Goal: Submit feedback/report problem: Leave review/rating

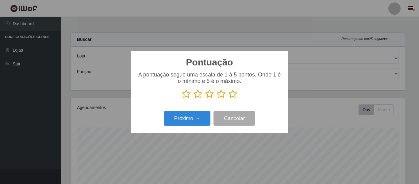
select select "497"
select select "79"
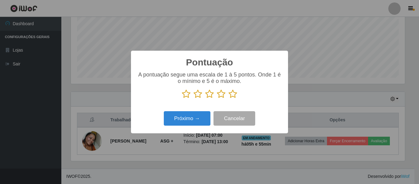
scroll to position [127, 334]
click at [188, 94] on icon at bounding box center [186, 93] width 9 height 9
click at [182, 98] on input "radio" at bounding box center [182, 98] width 0 height 0
click at [195, 96] on icon at bounding box center [197, 93] width 9 height 9
click at [193, 98] on input "radio" at bounding box center [193, 98] width 0 height 0
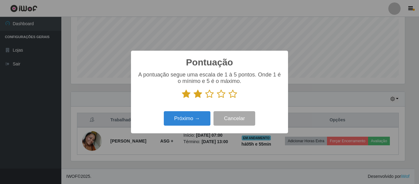
click at [210, 93] on icon at bounding box center [209, 93] width 9 height 9
click at [205, 98] on input "radio" at bounding box center [205, 98] width 0 height 0
click at [223, 96] on icon at bounding box center [221, 93] width 9 height 9
click at [217, 98] on input "radio" at bounding box center [217, 98] width 0 height 0
click at [234, 94] on icon at bounding box center [232, 93] width 9 height 9
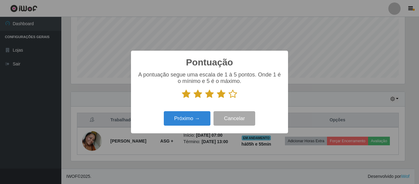
click at [228, 98] on input "radio" at bounding box center [228, 98] width 0 height 0
click at [190, 114] on button "Próximo →" at bounding box center [187, 118] width 47 height 14
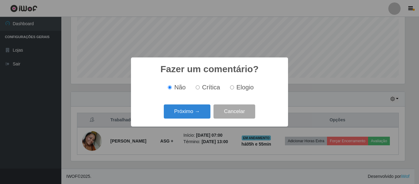
scroll to position [306285, 306078]
click at [232, 86] on input "Elogio" at bounding box center [232, 87] width 4 height 4
radio input "true"
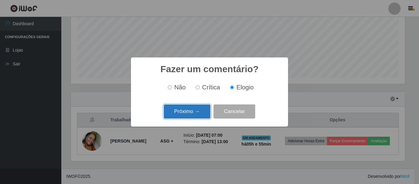
click at [192, 110] on button "Próximo →" at bounding box center [187, 111] width 47 height 14
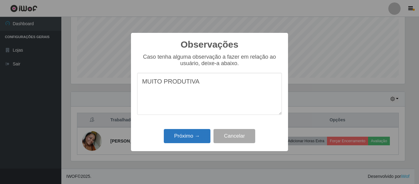
type textarea "MUITO PRODUTIVA"
click at [203, 132] on button "Próximo →" at bounding box center [187, 136] width 47 height 14
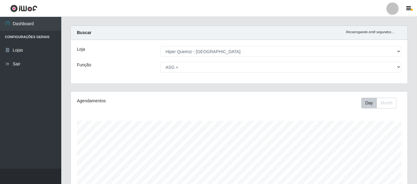
scroll to position [0, 0]
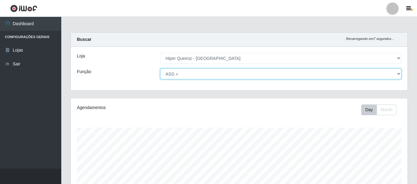
click at [188, 72] on select "[Selecione...] ASG ASG + ASG ++ Embalador Embalador + Embalador ++ Repositor Re…" at bounding box center [280, 73] width 241 height 11
click at [160, 68] on select "[Selecione...] ASG ASG + ASG ++ Embalador Embalador + Embalador ++ Repositor Re…" at bounding box center [280, 73] width 241 height 11
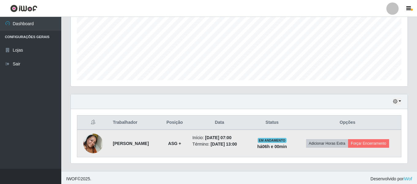
scroll to position [142, 0]
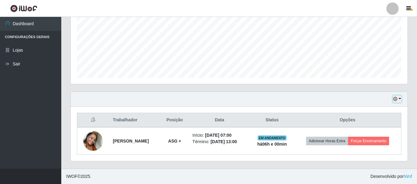
click at [398, 100] on button "button" at bounding box center [397, 98] width 9 height 7
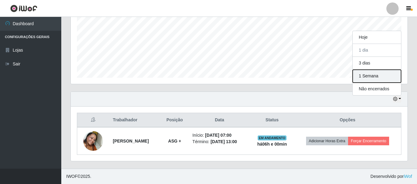
click at [383, 77] on button "1 Semana" at bounding box center [377, 76] width 48 height 13
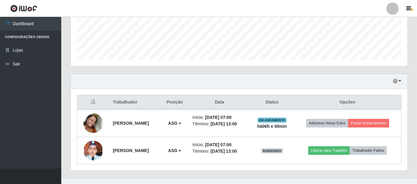
scroll to position [169, 0]
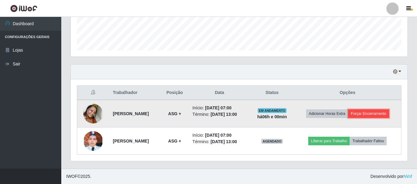
click at [369, 114] on button "Forçar Encerramento" at bounding box center [368, 113] width 41 height 9
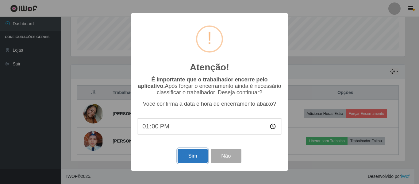
click at [199, 157] on button "Sim" at bounding box center [192, 155] width 30 height 14
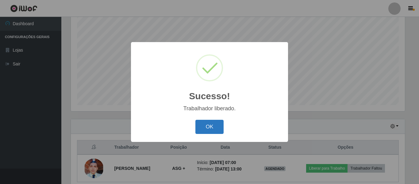
click at [200, 124] on button "OK" at bounding box center [209, 127] width 28 height 14
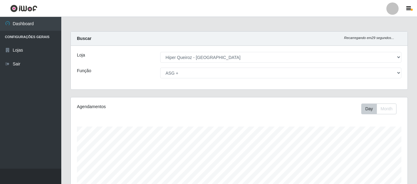
scroll to position [0, 0]
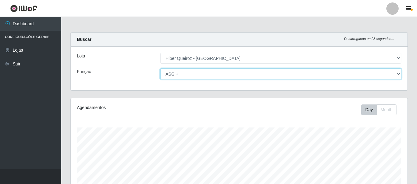
click at [199, 72] on select "[Selecione...] ASG ASG + ASG ++ Embalador Embalador + Embalador ++ Repositor Re…" at bounding box center [280, 73] width 241 height 11
click at [160, 68] on select "[Selecione...] ASG ASG + ASG ++ Embalador Embalador + Embalador ++ Repositor Re…" at bounding box center [280, 73] width 241 height 11
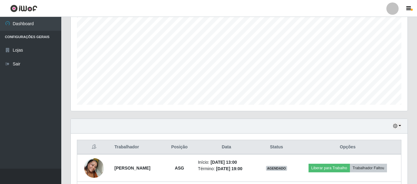
scroll to position [169, 0]
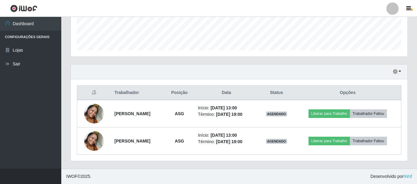
click at [393, 74] on div "Hoje 1 dia 3 dias 1 Semana Não encerrados" at bounding box center [239, 71] width 337 height 15
click at [396, 74] on icon "button" at bounding box center [395, 71] width 4 height 4
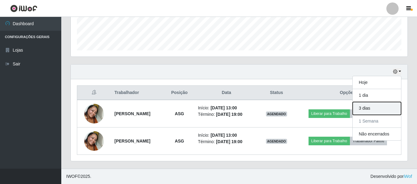
click at [383, 107] on button "3 dias" at bounding box center [377, 108] width 48 height 13
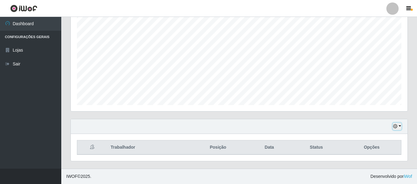
click at [395, 129] on button "button" at bounding box center [397, 126] width 9 height 7
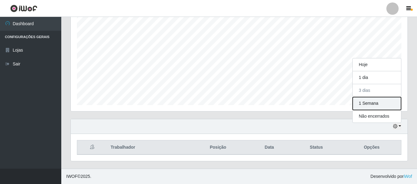
click at [380, 107] on button "1 Semana" at bounding box center [377, 103] width 48 height 13
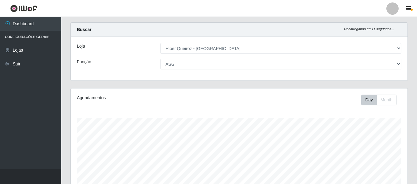
scroll to position [0, 0]
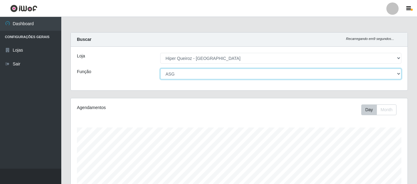
click at [200, 77] on select "[Selecione...] ASG ASG + ASG ++ Embalador Embalador + Embalador ++ Repositor Re…" at bounding box center [280, 73] width 241 height 11
click at [160, 68] on select "[Selecione...] ASG ASG + ASG ++ Embalador Embalador + Embalador ++ Repositor Re…" at bounding box center [280, 73] width 241 height 11
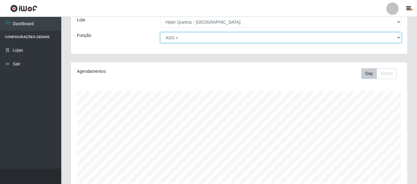
scroll to position [142, 0]
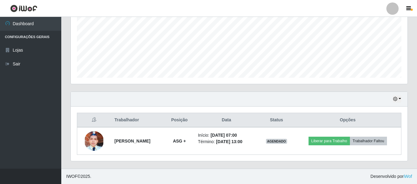
click at [396, 104] on div "Hoje 1 dia 3 dias 1 Semana Não encerrados" at bounding box center [239, 99] width 337 height 15
click at [395, 101] on icon "button" at bounding box center [395, 99] width 4 height 4
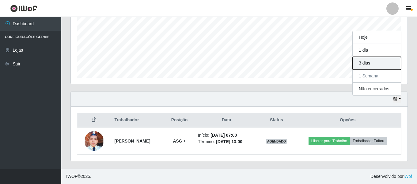
click at [373, 64] on button "3 dias" at bounding box center [377, 63] width 48 height 13
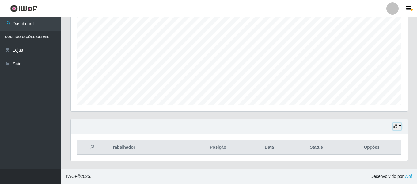
click at [398, 126] on button "button" at bounding box center [397, 126] width 9 height 7
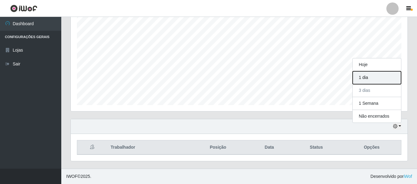
click at [370, 78] on button "1 dia" at bounding box center [377, 77] width 48 height 13
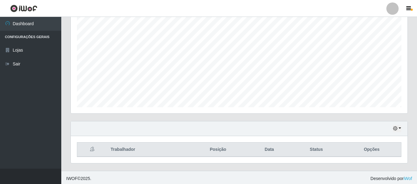
scroll to position [0, 0]
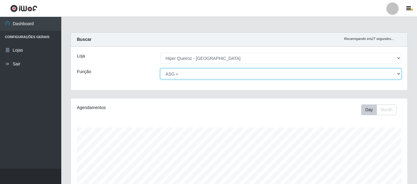
click at [362, 76] on select "[Selecione...] ASG ASG + ASG ++ Embalador Embalador + Embalador ++ Repositor Re…" at bounding box center [280, 73] width 241 height 11
click at [160, 68] on select "[Selecione...] ASG ASG + ASG ++ Embalador Embalador + Embalador ++ Repositor Re…" at bounding box center [280, 73] width 241 height 11
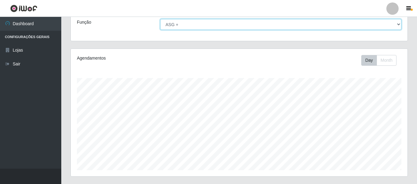
scroll to position [114, 0]
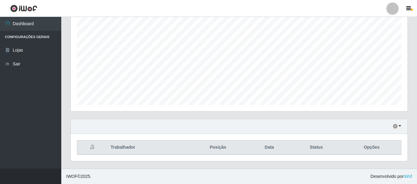
click at [395, 131] on div "Hoje 1 dia 3 dias 1 Semana Não encerrados" at bounding box center [239, 126] width 337 height 15
click at [396, 124] on icon "button" at bounding box center [395, 126] width 4 height 4
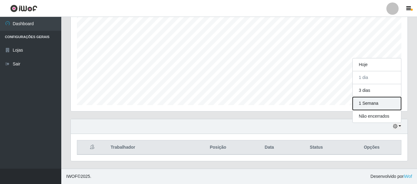
click at [365, 105] on button "1 Semana" at bounding box center [377, 103] width 48 height 13
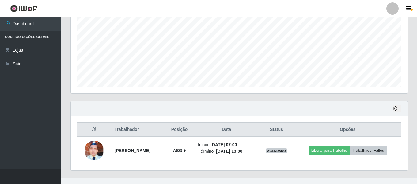
scroll to position [142, 0]
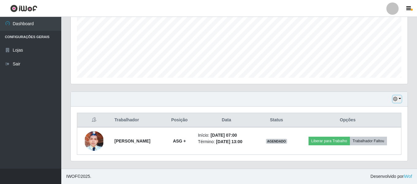
click at [396, 102] on button "button" at bounding box center [397, 98] width 9 height 7
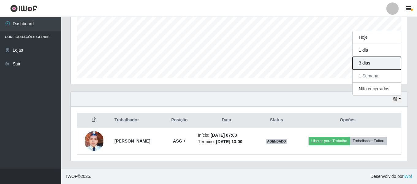
click at [367, 65] on button "3 dias" at bounding box center [377, 63] width 48 height 13
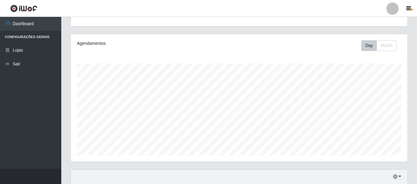
scroll to position [0, 0]
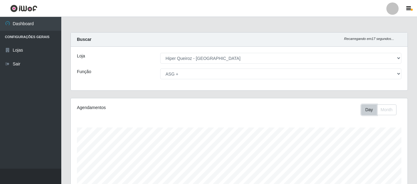
click at [365, 109] on button "Day" at bounding box center [369, 109] width 16 height 11
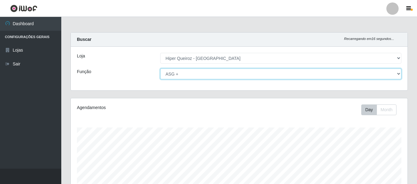
click at [284, 77] on select "[Selecione...] ASG ASG + ASG ++ Embalador Embalador + Embalador ++ Repositor Re…" at bounding box center [280, 73] width 241 height 11
click at [160, 68] on select "[Selecione...] ASG ASG + ASG ++ Embalador Embalador + Embalador ++ Repositor Re…" at bounding box center [280, 73] width 241 height 11
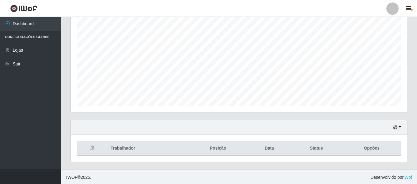
scroll to position [114, 0]
click at [400, 124] on button "button" at bounding box center [397, 126] width 9 height 7
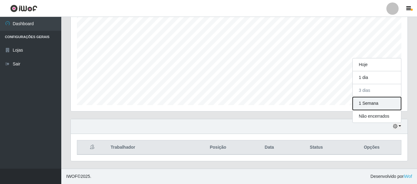
click at [376, 100] on button "1 Semana" at bounding box center [377, 103] width 48 height 13
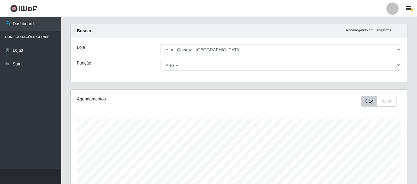
scroll to position [0, 0]
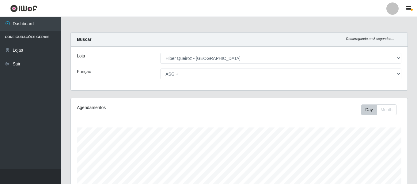
click at [322, 66] on div "Loja [Selecione...] Hiper Queiroz - [GEOGRAPHIC_DATA] Função [Selecione...] ASG…" at bounding box center [239, 69] width 337 height 44
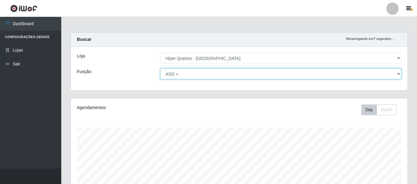
click at [316, 73] on select "[Selecione...] ASG ASG + ASG ++ Embalador Embalador + Embalador ++ Repositor Re…" at bounding box center [280, 73] width 241 height 11
click at [160, 68] on select "[Selecione...] ASG ASG + ASG ++ Embalador Embalador + Embalador ++ Repositor Re…" at bounding box center [280, 73] width 241 height 11
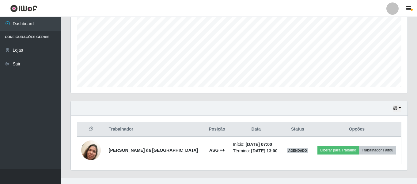
scroll to position [142, 0]
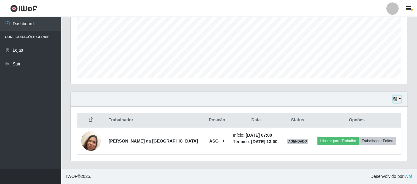
click at [397, 98] on icon "button" at bounding box center [395, 99] width 4 height 4
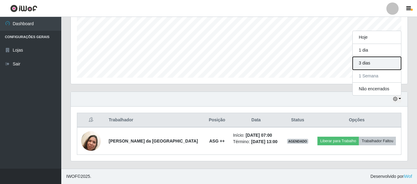
click at [375, 65] on button "3 dias" at bounding box center [377, 63] width 48 height 13
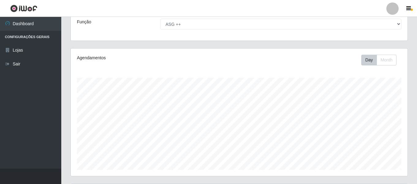
scroll to position [0, 0]
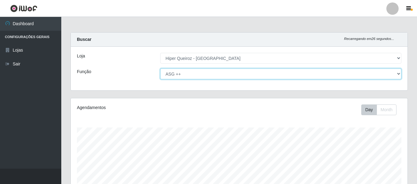
click at [258, 76] on select "[Selecione...] ASG ASG + ASG ++ Embalador Embalador + Embalador ++ Repositor Re…" at bounding box center [280, 73] width 241 height 11
select select "16"
click at [160, 68] on select "[Selecione...] ASG ASG + ASG ++ Embalador Embalador + Embalador ++ Repositor Re…" at bounding box center [280, 73] width 241 height 11
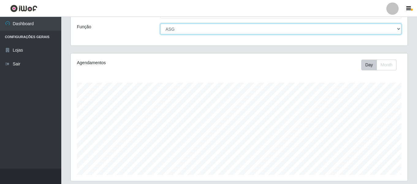
scroll to position [114, 0]
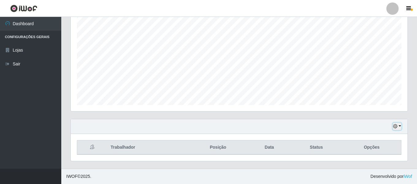
click at [394, 128] on icon "button" at bounding box center [395, 126] width 4 height 4
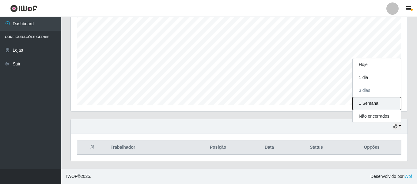
click at [365, 102] on button "1 Semana" at bounding box center [377, 103] width 48 height 13
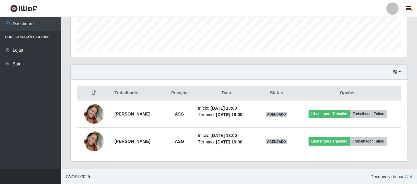
scroll to position [169, 0]
click at [215, 168] on div "Hoje 1 dia 3 dias 1 Semana Não encerrados Trabalhador Posição Data Status Opçõe…" at bounding box center [239, 116] width 347 height 104
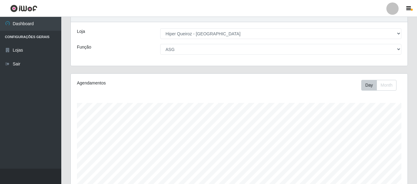
scroll to position [0, 0]
